Goal: Task Accomplishment & Management: Use online tool/utility

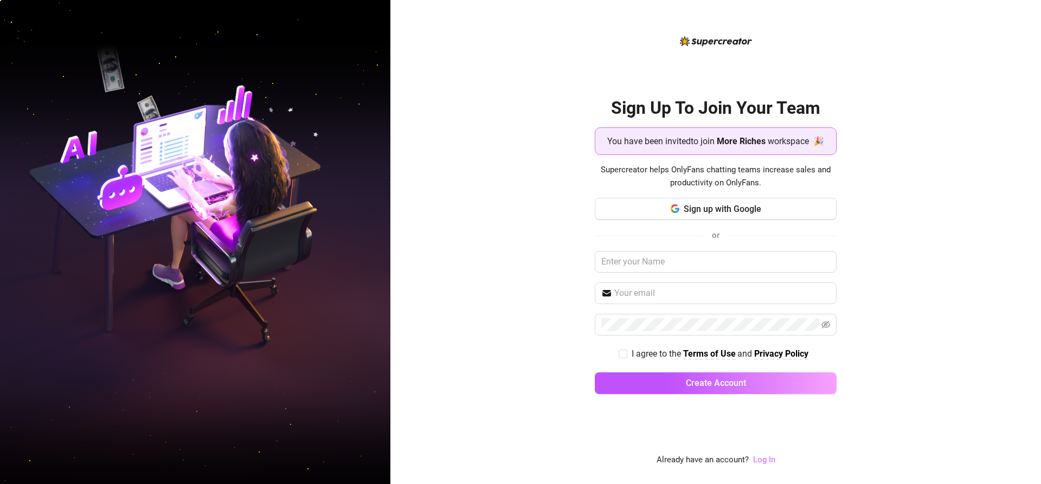
click at [760, 462] on link "Log In" at bounding box center [764, 460] width 22 height 10
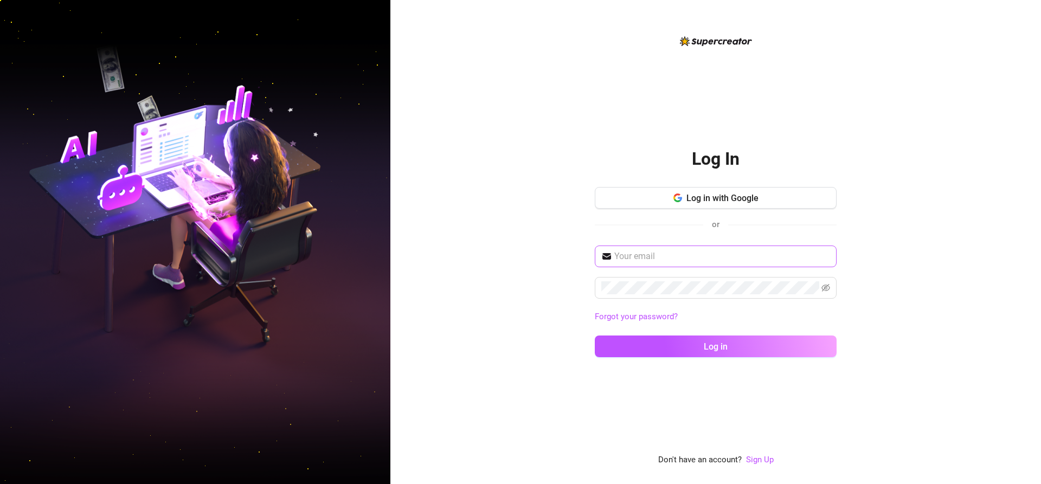
click at [636, 266] on span at bounding box center [716, 257] width 242 height 22
click at [639, 262] on input "text" at bounding box center [722, 256] width 216 height 13
type input "edricsadsad@gmail.com"
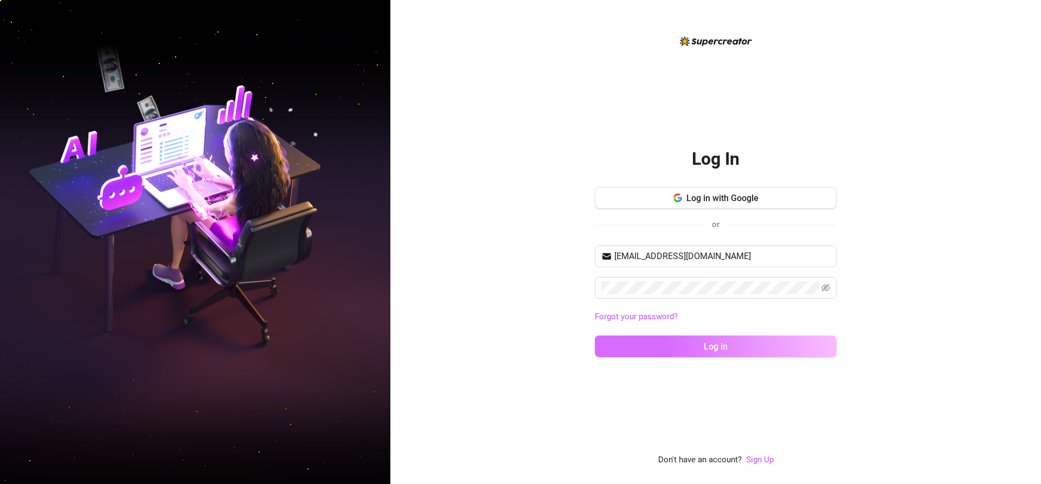
click at [744, 347] on button "Log in" at bounding box center [716, 347] width 242 height 22
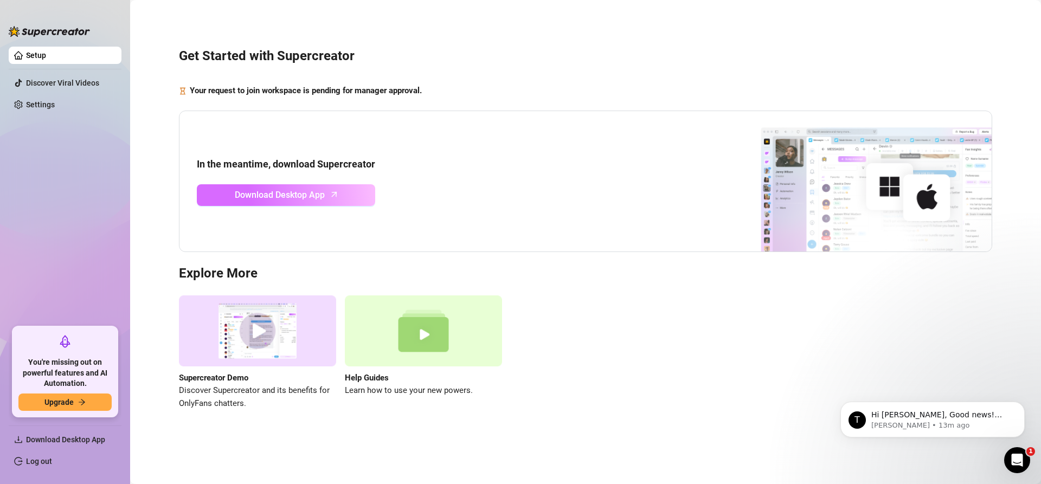
click at [324, 194] on span "Download Desktop App" at bounding box center [280, 195] width 90 height 14
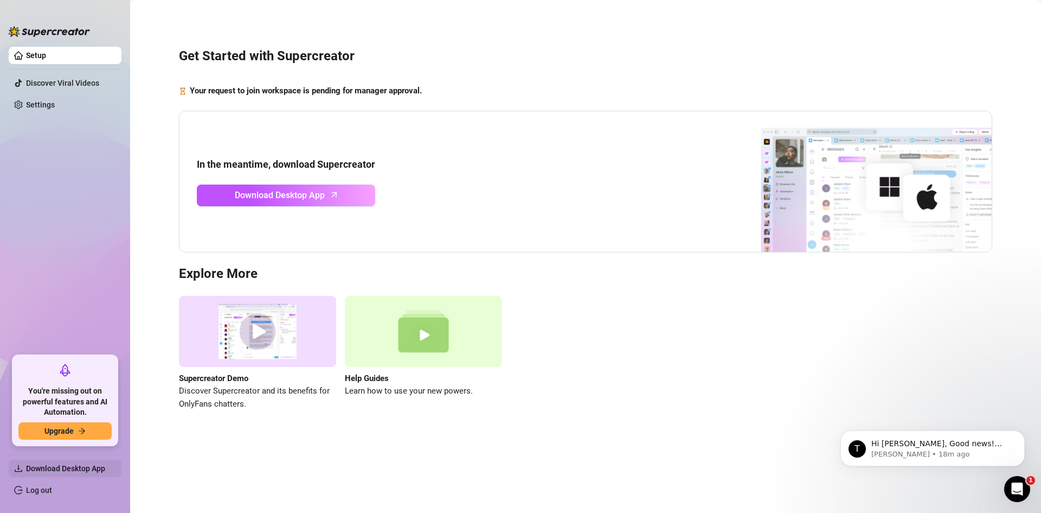
click at [82, 467] on span "Download Desktop App" at bounding box center [65, 468] width 79 height 9
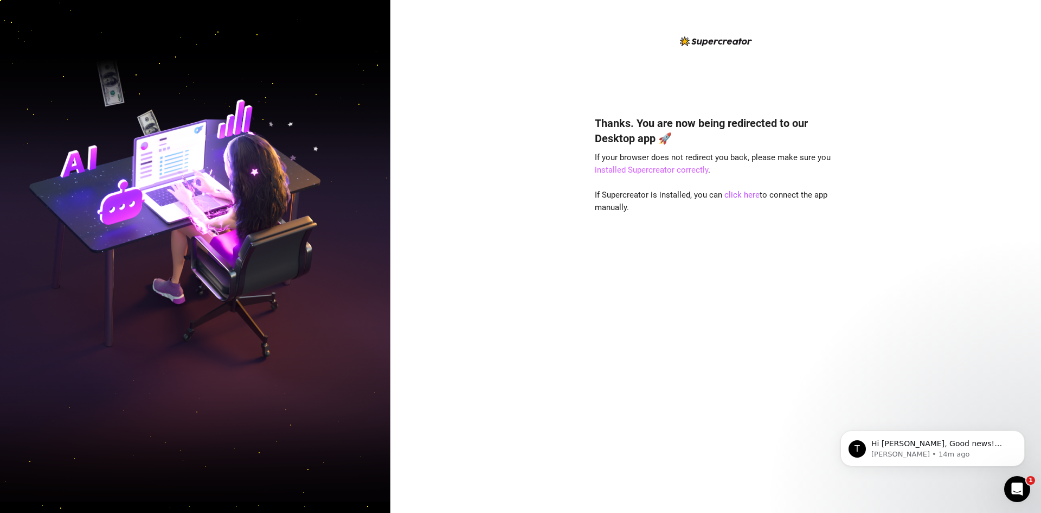
click at [661, 171] on link "installed Supercreator correctly" at bounding box center [651, 170] width 113 height 10
click at [744, 193] on link "click here" at bounding box center [742, 195] width 35 height 10
click at [737, 194] on link "click here" at bounding box center [742, 195] width 35 height 10
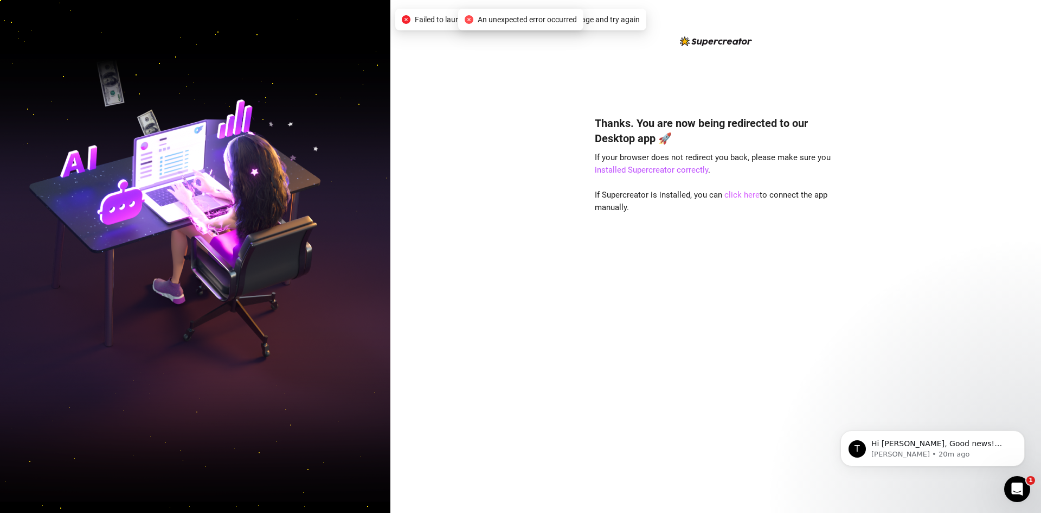
click at [742, 196] on link "click here" at bounding box center [742, 195] width 35 height 10
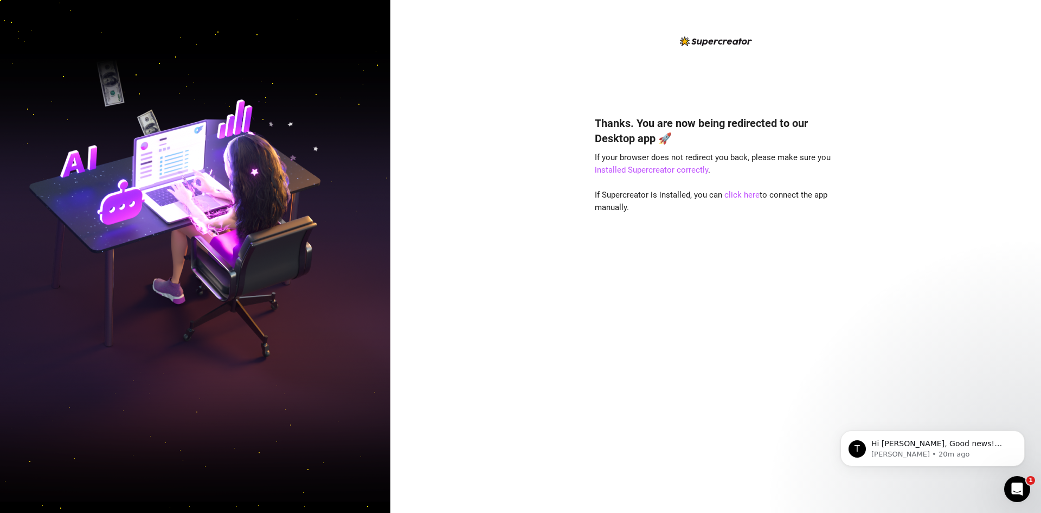
click at [732, 225] on div "Thanks. You are now being redirected to our Desktop app 🚀 If your browser does …" at bounding box center [716, 298] width 242 height 394
click at [738, 194] on link "click here" at bounding box center [742, 195] width 35 height 10
click at [744, 194] on link "click here" at bounding box center [742, 195] width 35 height 10
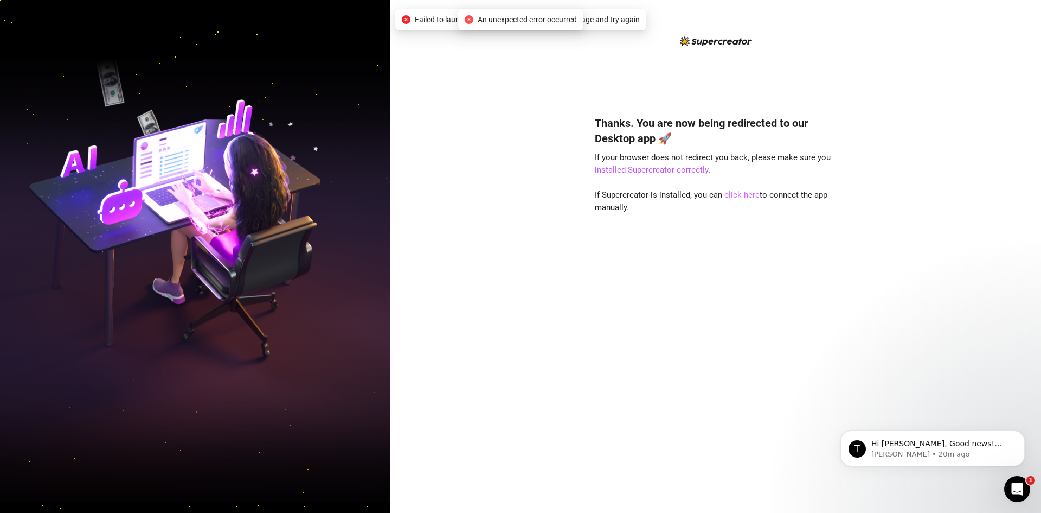
click at [738, 194] on link "click here" at bounding box center [742, 195] width 35 height 10
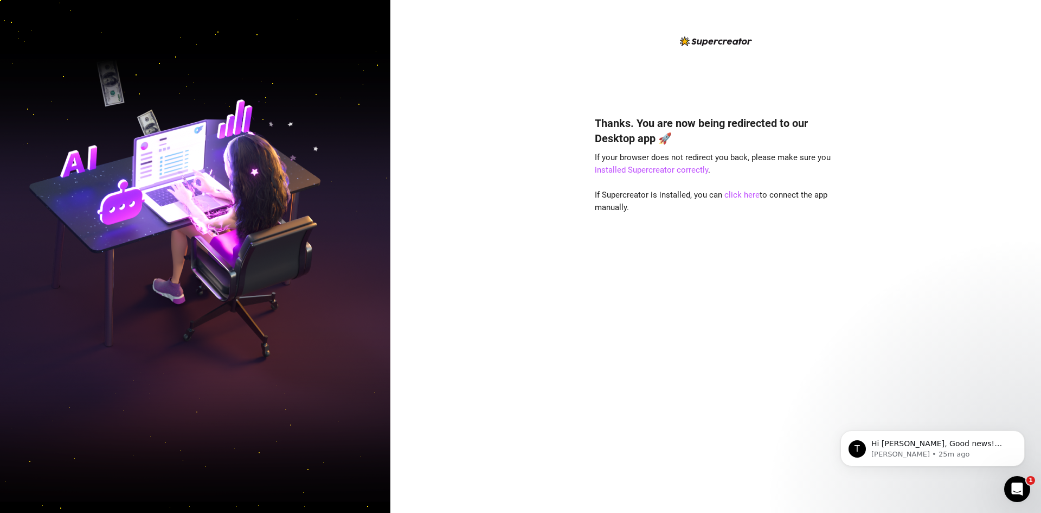
click at [900, 309] on div "Thanks. You are now being redirected to our Desktop app 🚀 If your browser does …" at bounding box center [715, 256] width 651 height 513
click at [741, 195] on link "click here" at bounding box center [742, 195] width 35 height 10
click at [919, 449] on p "Tanya • 27m ago" at bounding box center [942, 454] width 140 height 10
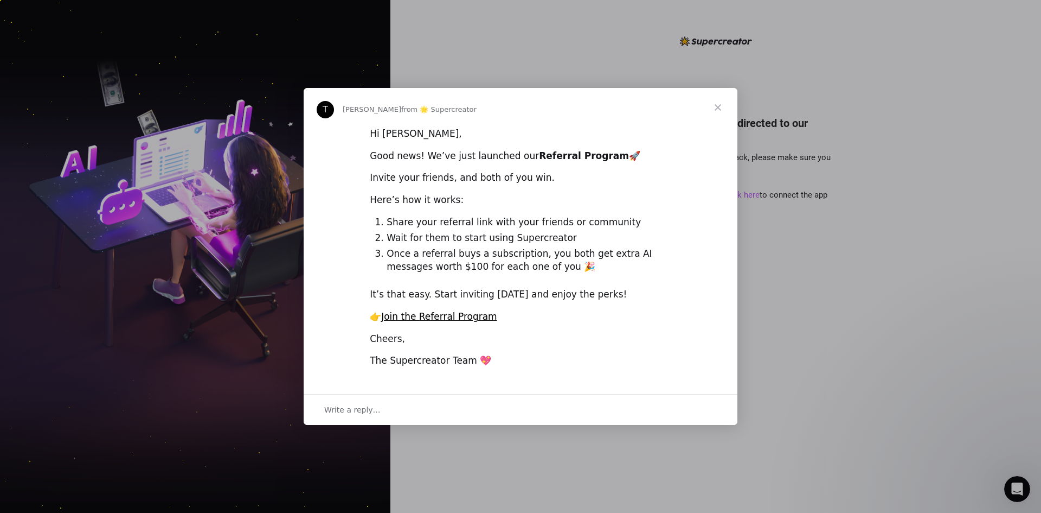
click at [804, 321] on div "Intercom messenger" at bounding box center [520, 256] width 1041 height 513
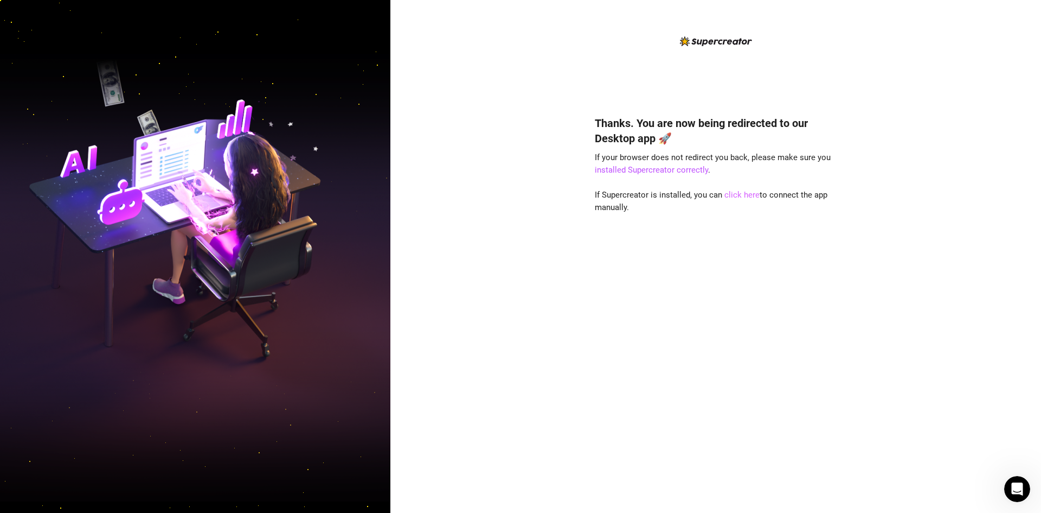
click at [728, 193] on link "click here" at bounding box center [742, 195] width 35 height 10
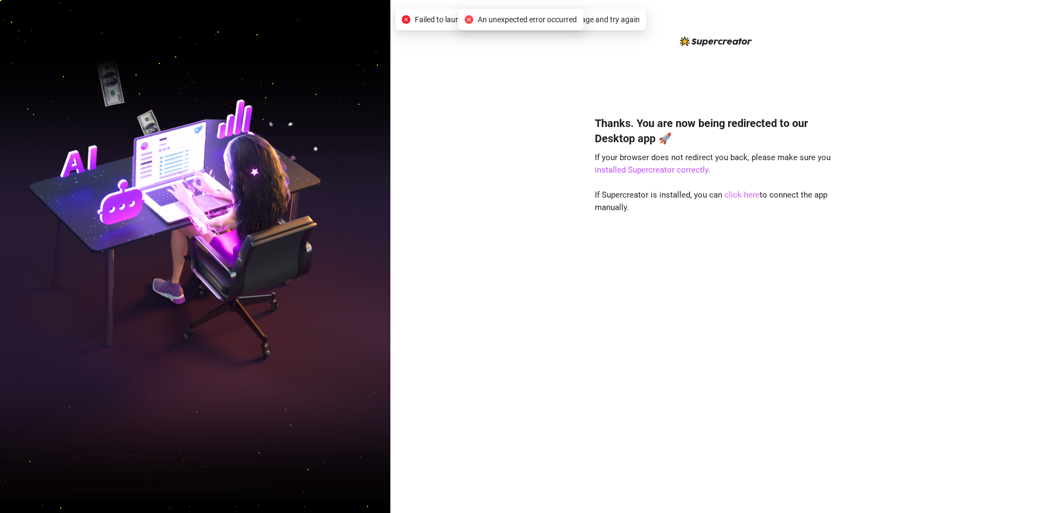
click at [733, 191] on link "click here" at bounding box center [742, 195] width 35 height 10
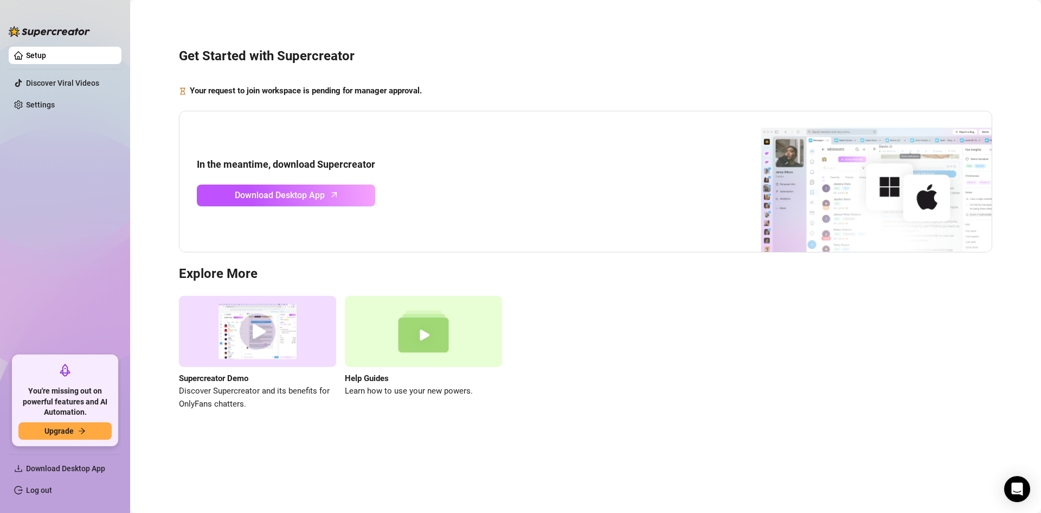
click at [321, 89] on strong "Your request to join workspace is pending for manager approval." at bounding box center [306, 91] width 232 height 10
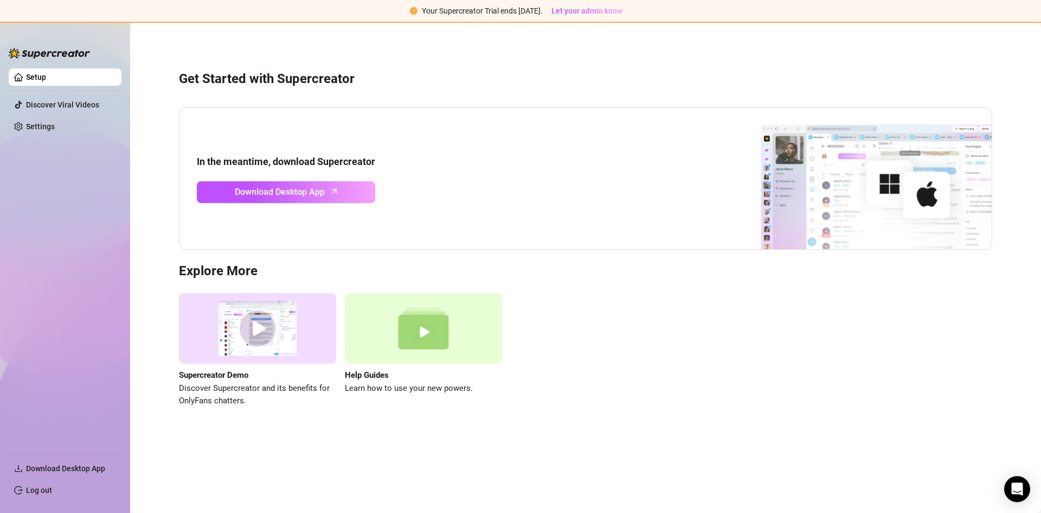
drag, startPoint x: 82, startPoint y: 119, endPoint x: 114, endPoint y: 234, distance: 118.8
click at [55, 122] on link "Settings" at bounding box center [40, 126] width 29 height 9
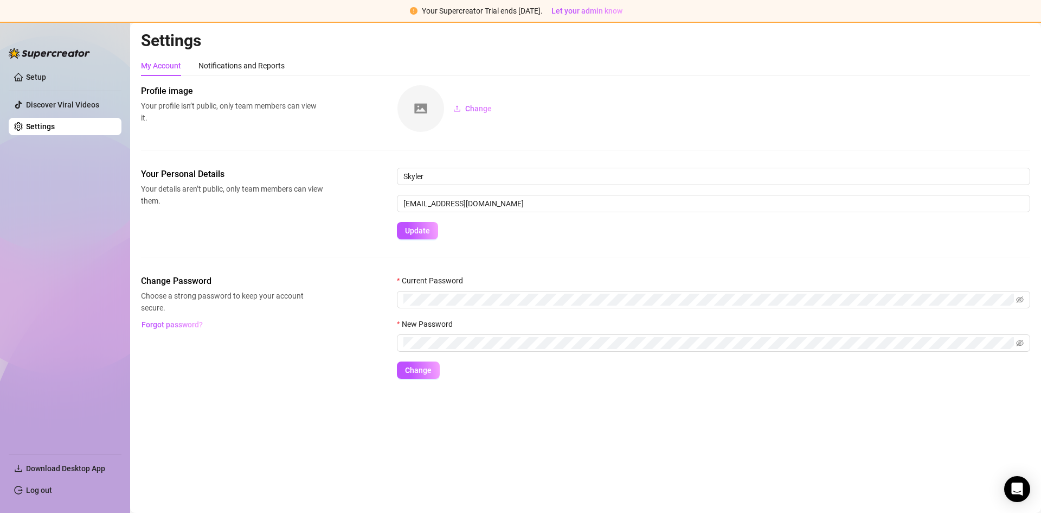
click at [184, 357] on div "Change Password Choose a strong password to keep your account secure. Forgot pa…" at bounding box center [585, 326] width 889 height 104
click at [971, 378] on form "Current Password New Password Change" at bounding box center [713, 326] width 633 height 104
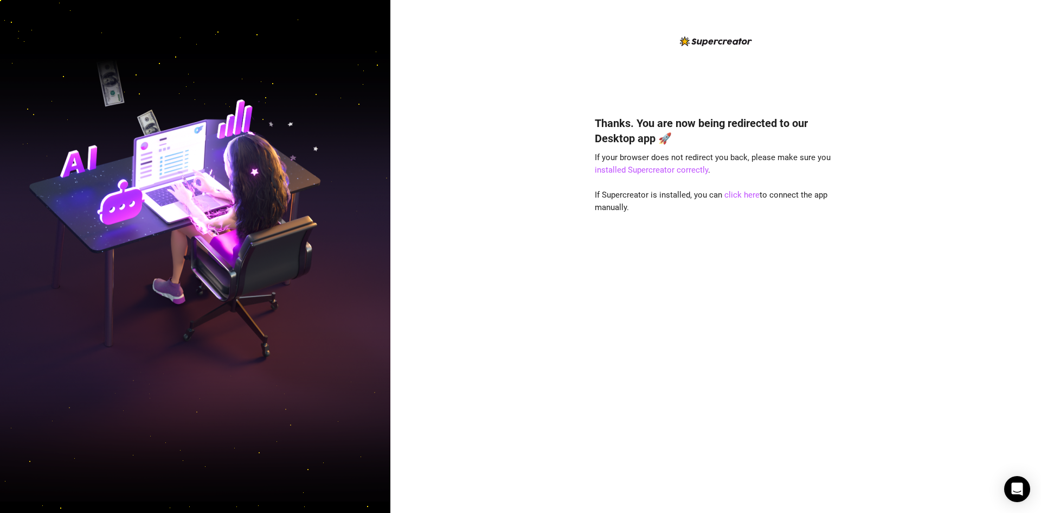
click at [988, 207] on div "Thanks. You are now being redirected to our Desktop app 🚀 If your browser does …" at bounding box center [715, 256] width 651 height 513
click at [568, 108] on div "Thanks. You are now being redirected to our Desktop app 🚀 If your browser does …" at bounding box center [715, 256] width 651 height 513
